Goal: Submit feedback/report problem

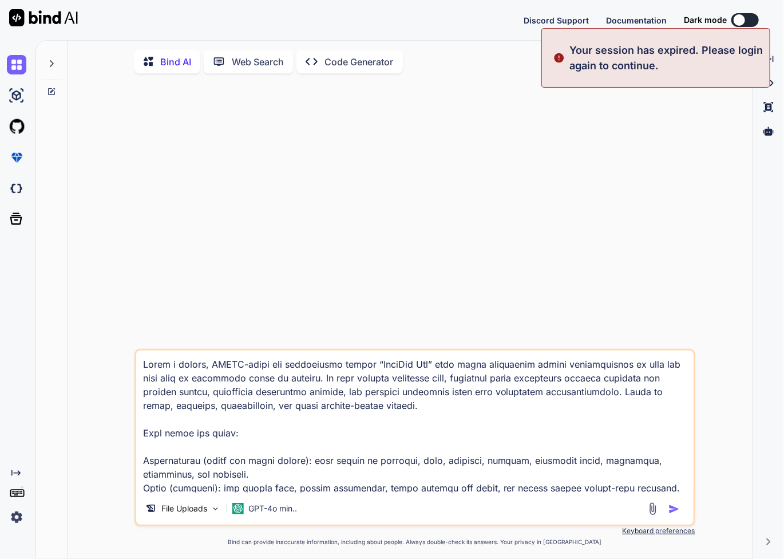
click at [16, 516] on img at bounding box center [16, 516] width 19 height 19
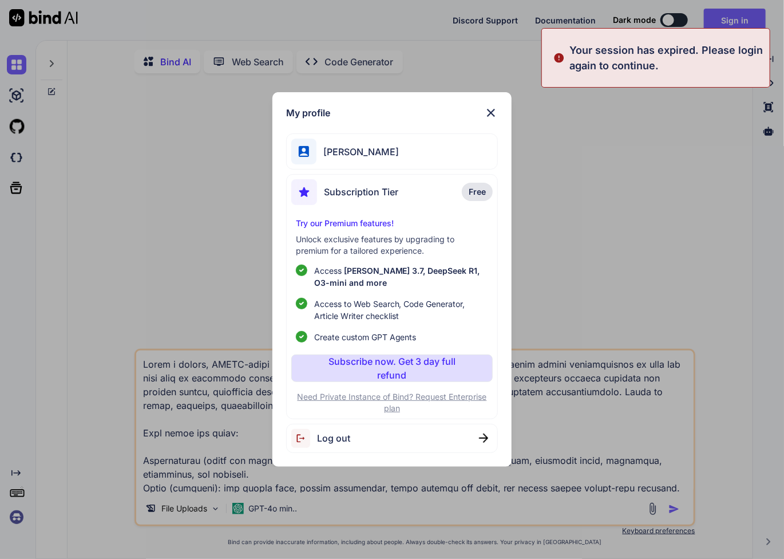
type textarea "x"
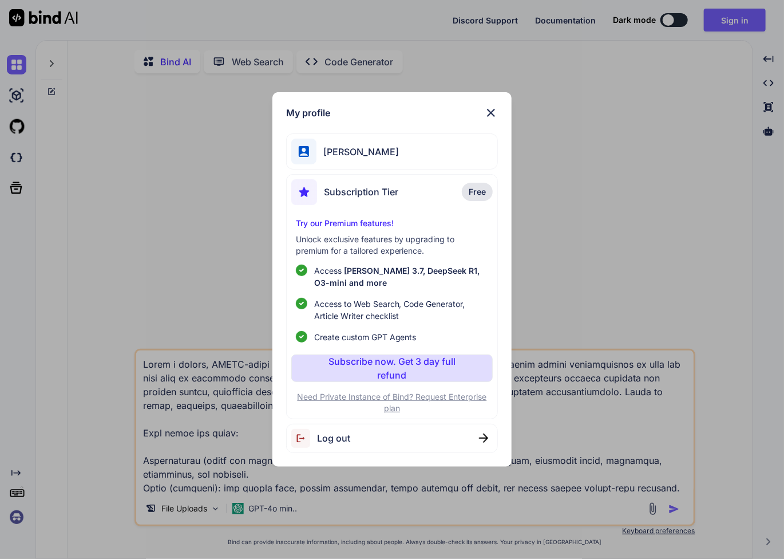
click at [492, 113] on img at bounding box center [491, 113] width 14 height 14
